Goal: Task Accomplishment & Management: Manage account settings

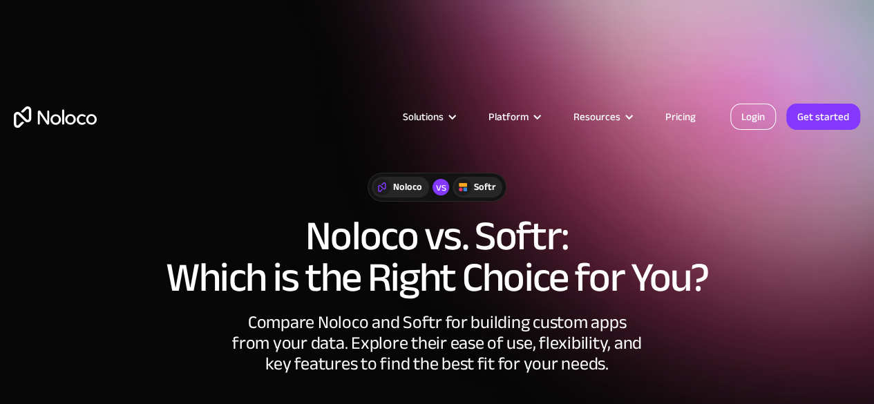
click at [739, 113] on link "Login" at bounding box center [753, 117] width 46 height 26
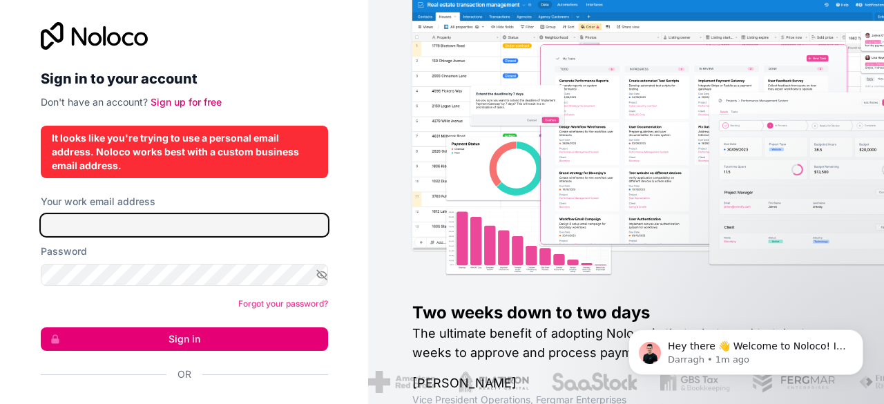
click at [73, 226] on input "Your work email address" at bounding box center [184, 225] width 287 height 22
type input "fajiraanwar750@gmail.com"
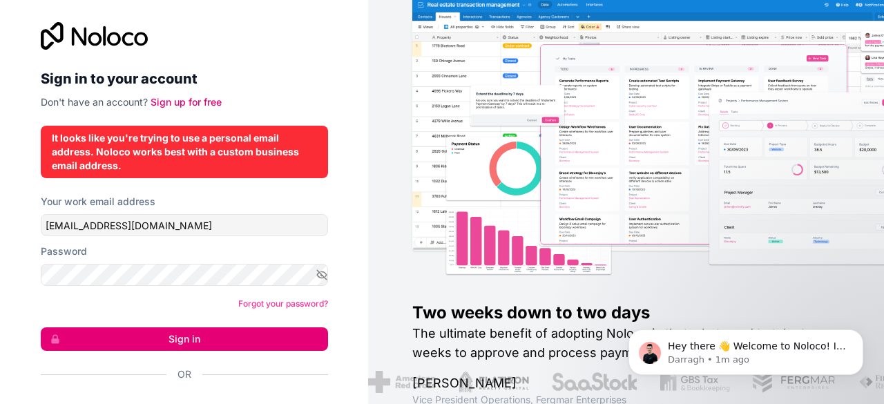
click at [128, 330] on button "Sign in" at bounding box center [184, 338] width 287 height 23
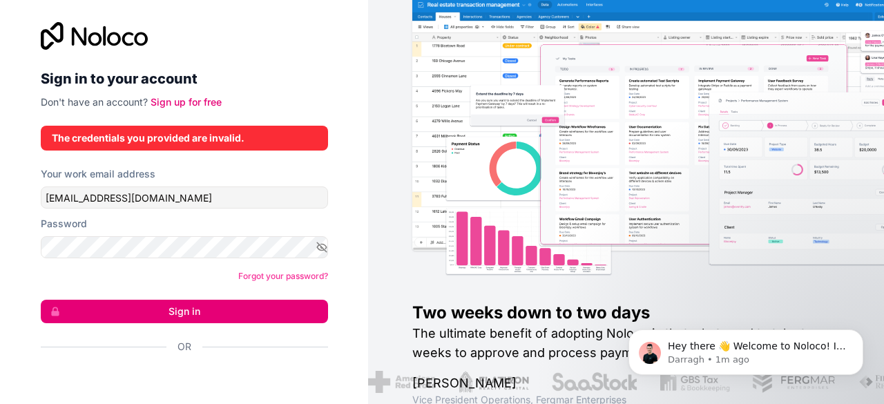
click at [184, 318] on button "Sign in" at bounding box center [184, 311] width 287 height 23
